Goal: Information Seeking & Learning: Learn about a topic

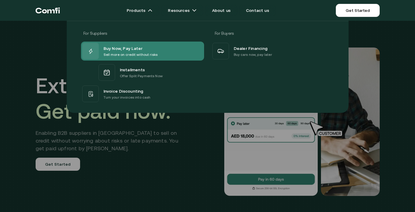
click at [134, 49] on span "Buy Now, Pay Later" at bounding box center [123, 48] width 39 height 7
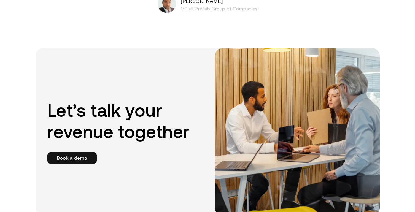
scroll to position [1057, 0]
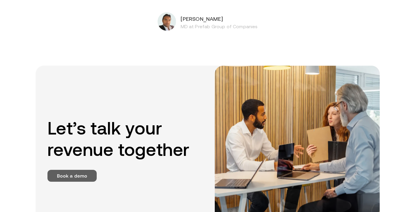
click at [80, 174] on link "Book a demo" at bounding box center [72, 176] width 50 height 12
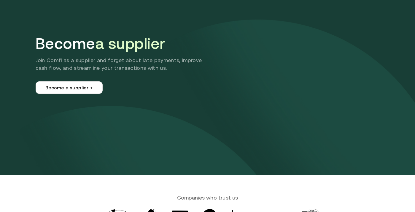
scroll to position [42, 0]
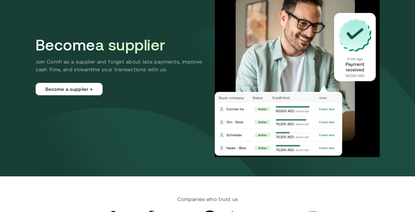
click at [107, 56] on div "Become a supplier Join Comfi as a supplier and forget about late payments, impr…" at bounding box center [123, 65] width 174 height 59
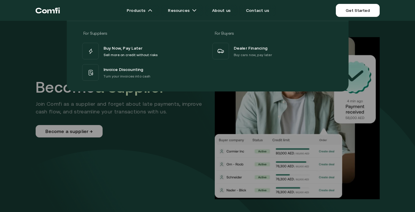
click at [102, 105] on div at bounding box center [207, 127] width 415 height 212
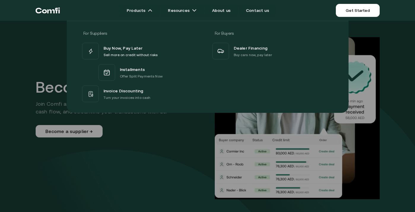
click at [153, 126] on div at bounding box center [207, 127] width 415 height 212
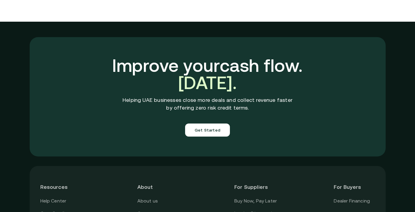
scroll to position [2019, 0]
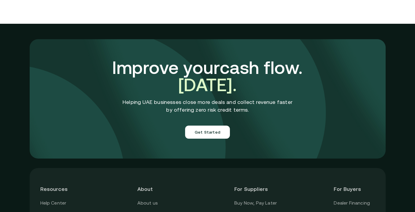
click at [140, 63] on h3 "Improve your cash flow. Today." at bounding box center [208, 76] width 252 height 34
click at [105, 63] on h3 "Improve your cash flow. Today." at bounding box center [208, 76] width 252 height 34
click at [119, 69] on h3 "Improve your cash flow. Today." at bounding box center [208, 76] width 252 height 34
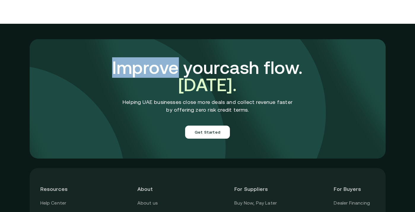
click at [119, 69] on h3 "Improve your cash flow. Today." at bounding box center [208, 76] width 252 height 34
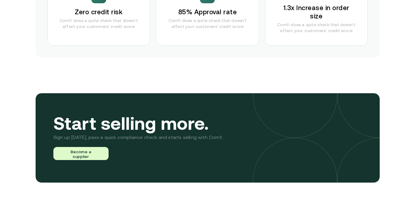
scroll to position [1321, 0]
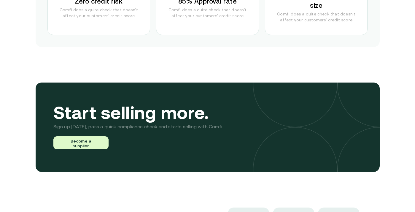
click at [161, 105] on h3 "Start selling more." at bounding box center [138, 112] width 170 height 15
click at [160, 114] on h3 "Start selling more." at bounding box center [138, 112] width 170 height 15
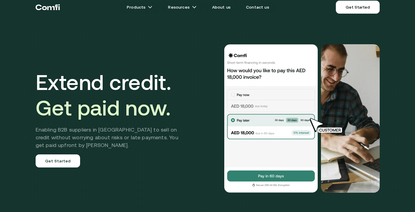
scroll to position [0, 0]
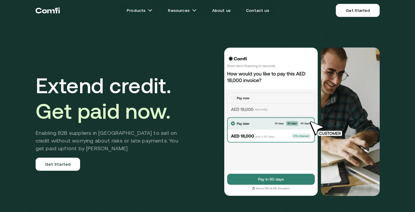
click at [127, 103] on span "Get paid now." at bounding box center [103, 111] width 135 height 24
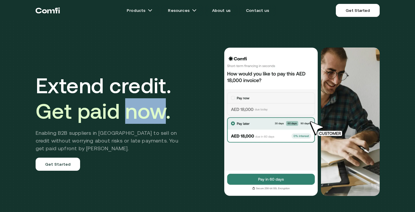
click at [127, 103] on span "Get paid now." at bounding box center [103, 111] width 135 height 24
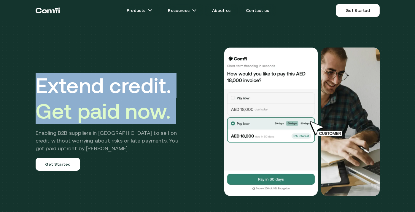
click at [154, 100] on span "Get paid now." at bounding box center [103, 111] width 135 height 24
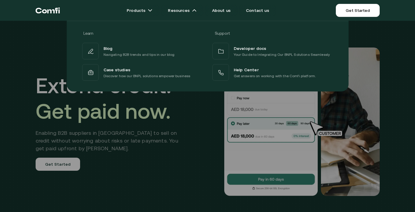
click at [156, 136] on div at bounding box center [207, 127] width 415 height 212
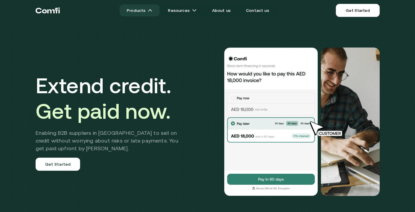
click at [140, 9] on link "Products" at bounding box center [140, 10] width 40 height 12
click at [149, 10] on link "Products" at bounding box center [140, 10] width 40 height 12
click at [162, 37] on div "Extend credit. Get paid now. Enabling B2B suppliers in MENA to sell on credit w…" at bounding box center [208, 122] width 356 height 196
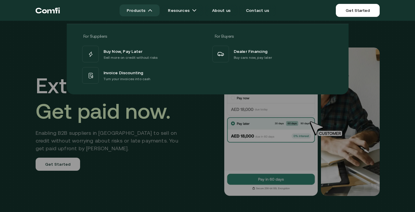
click at [153, 13] on link "Products" at bounding box center [140, 10] width 40 height 12
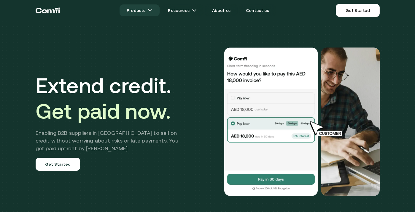
click at [153, 13] on link "Products" at bounding box center [140, 10] width 40 height 12
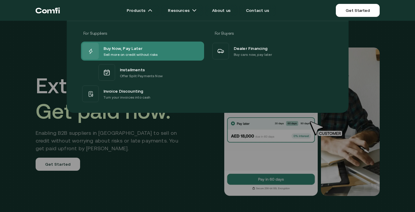
click at [97, 49] on div at bounding box center [90, 51] width 17 height 17
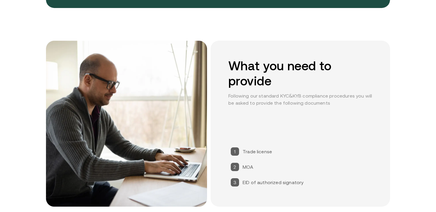
scroll to position [691, 0]
